Goal: Find specific page/section: Find specific page/section

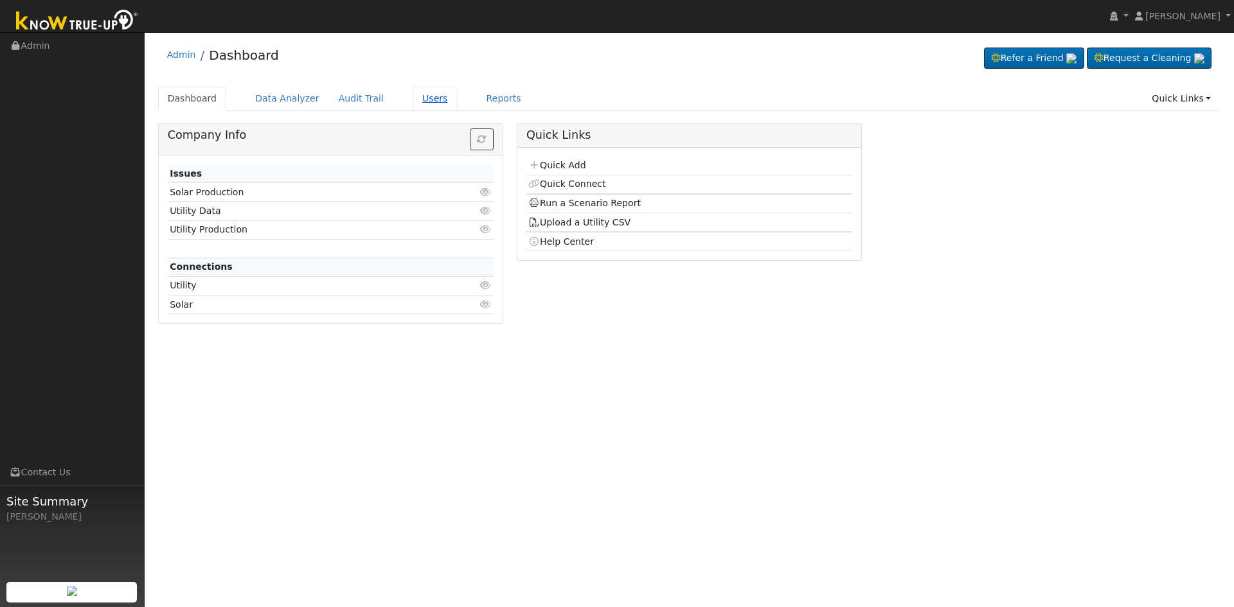
click at [418, 97] on link "Users" at bounding box center [435, 99] width 45 height 24
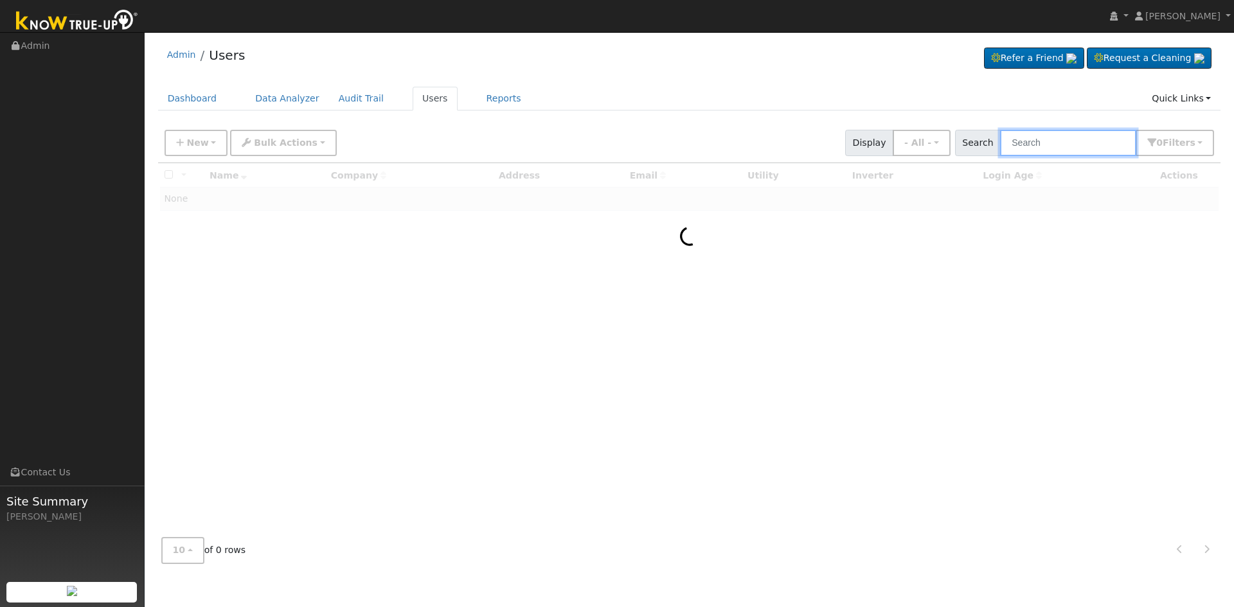
click at [1051, 148] on input "text" at bounding box center [1068, 143] width 136 height 26
type input "w"
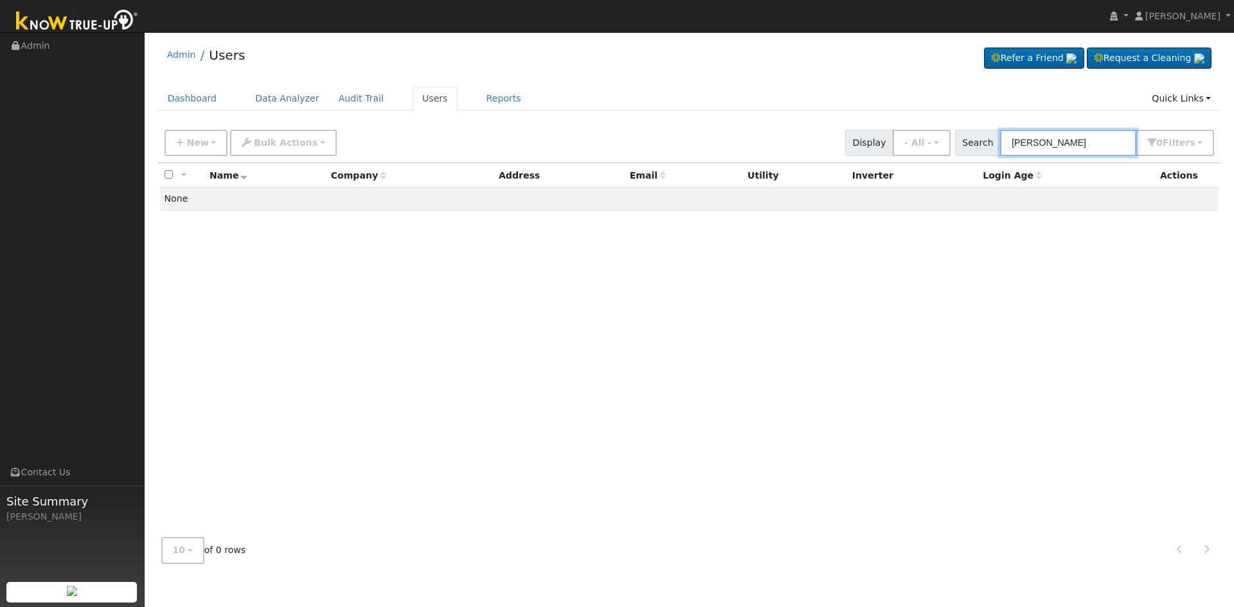
click at [1089, 141] on input "brandon price" at bounding box center [1068, 143] width 136 height 26
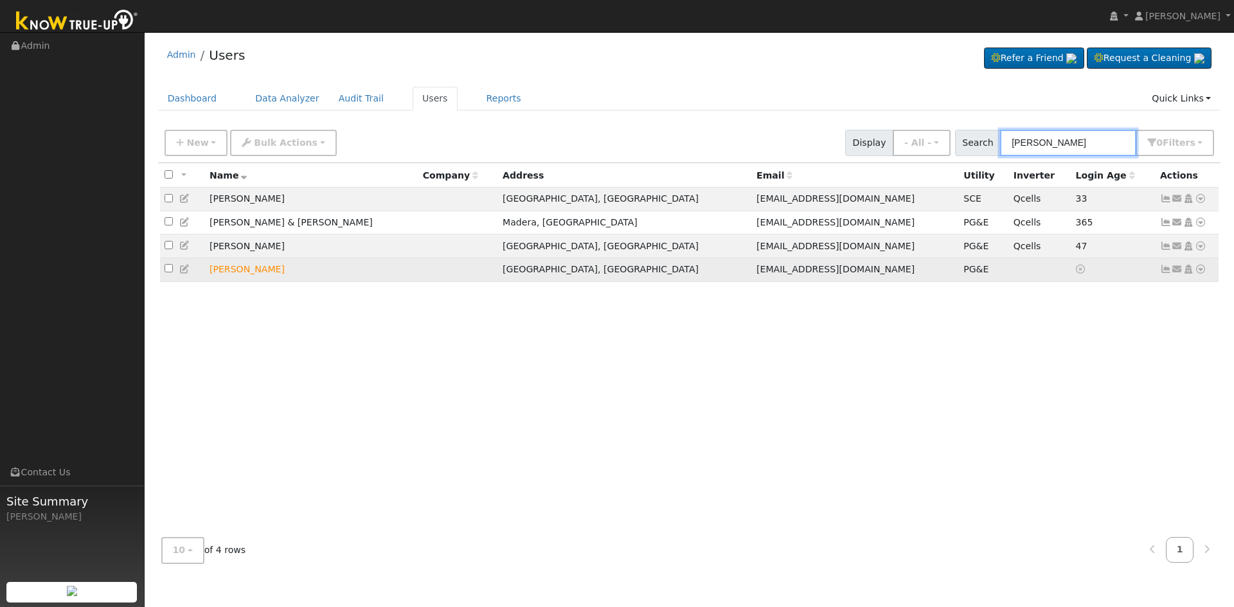
type input "brandon P"
click at [1201, 274] on icon at bounding box center [1201, 269] width 12 height 9
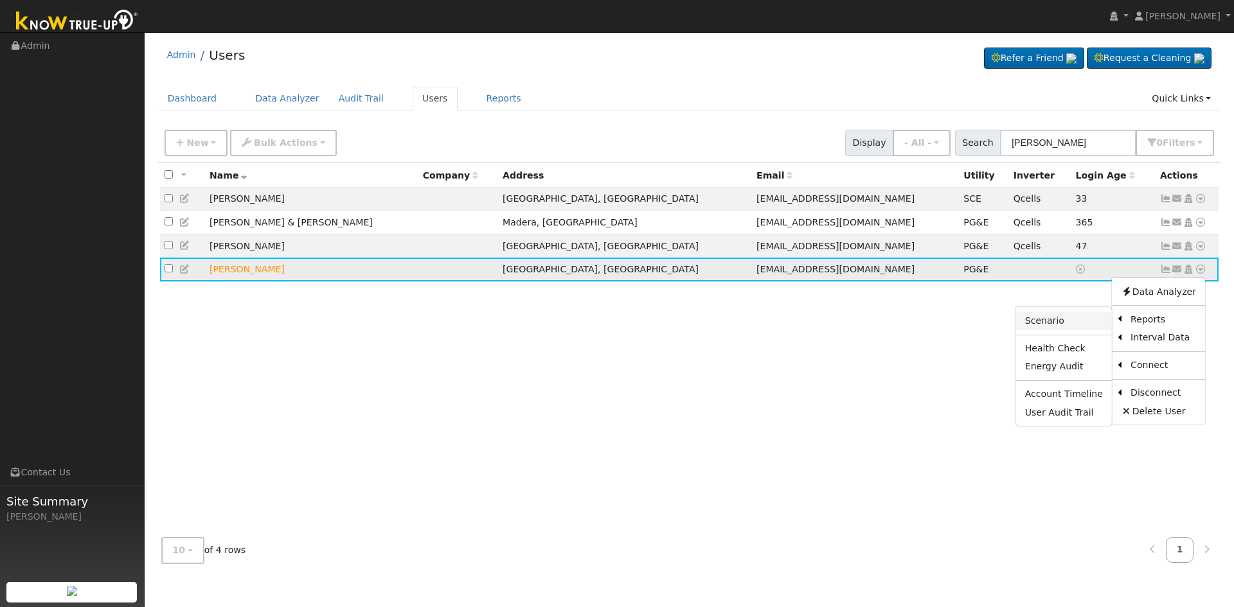
click at [1079, 324] on link "Scenario" at bounding box center [1064, 321] width 96 height 18
